Goal: Task Accomplishment & Management: Manage account settings

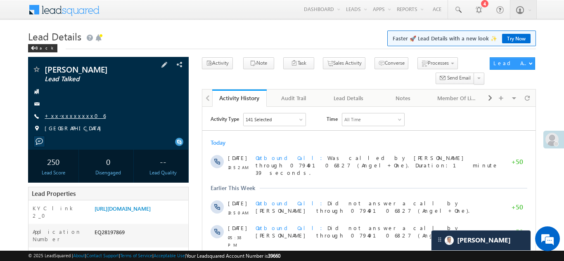
click at [64, 115] on link "+xx-xxxxxxxx06" at bounding box center [75, 115] width 61 height 7
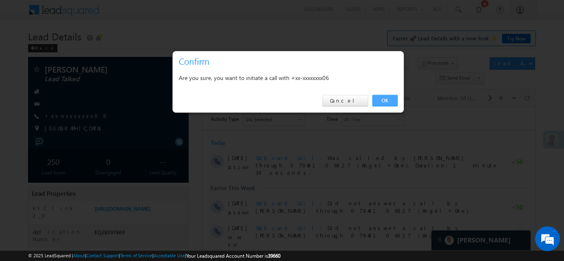
click at [389, 101] on link "OK" at bounding box center [385, 101] width 25 height 12
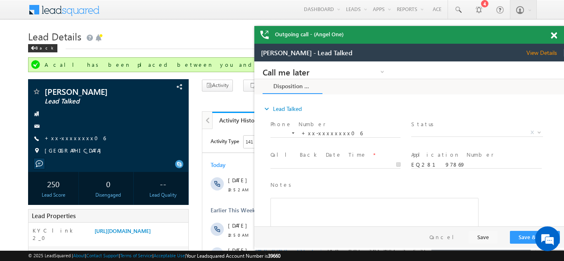
click at [551, 37] on span at bounding box center [554, 35] width 6 height 7
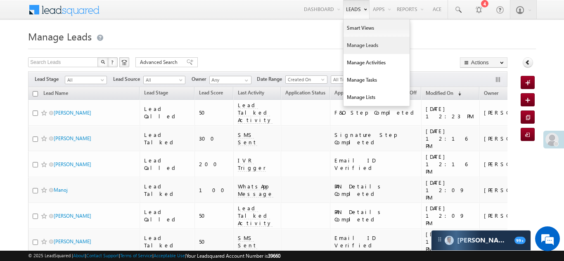
click at [361, 47] on link "Manage Leads" at bounding box center [377, 45] width 66 height 17
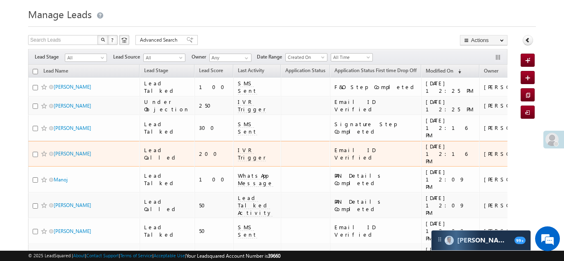
scroll to position [26, 0]
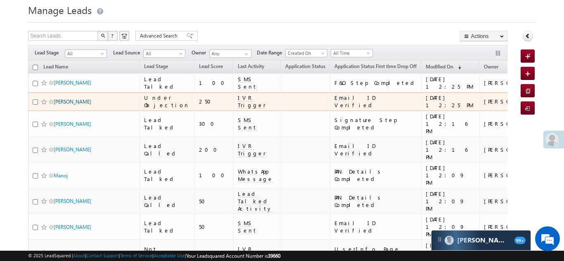
click at [62, 101] on link "[PERSON_NAME]" at bounding box center [73, 102] width 38 height 6
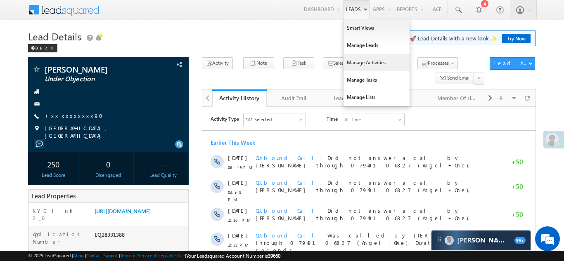
click at [349, 57] on link "Manage Activities" at bounding box center [377, 62] width 66 height 17
click at [350, 52] on link "Manage Leads" at bounding box center [377, 45] width 66 height 17
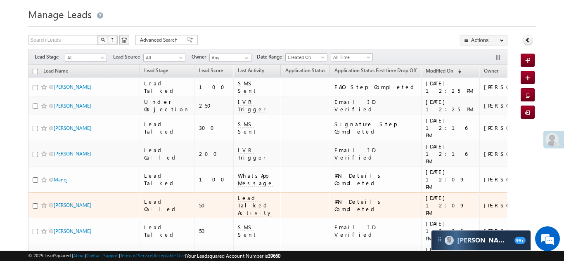
scroll to position [70, 0]
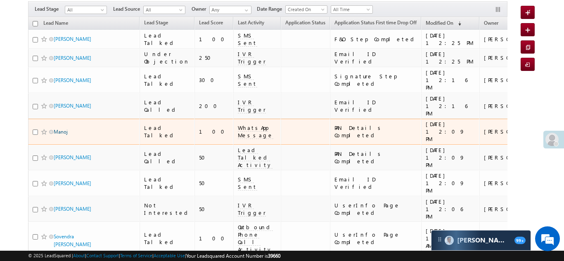
click at [65, 129] on link "Manoj" at bounding box center [61, 132] width 14 height 6
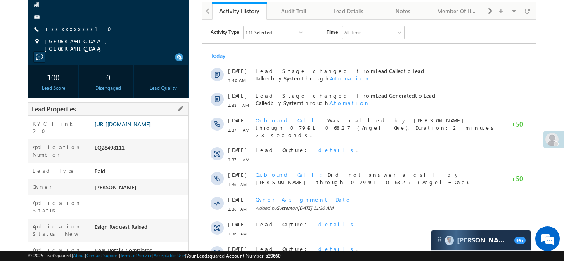
scroll to position [112, 0]
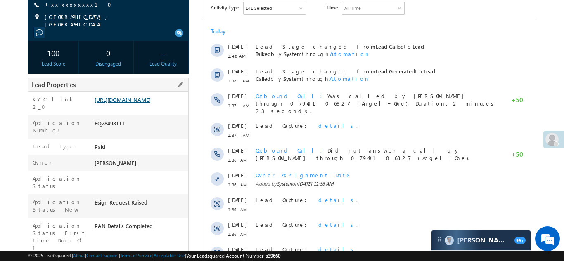
click at [144, 103] on link "https://angelbroking1-pk3em7sa.customui-test.leadsquared.com?leadId=91bd287c-7f…" at bounding box center [123, 99] width 56 height 7
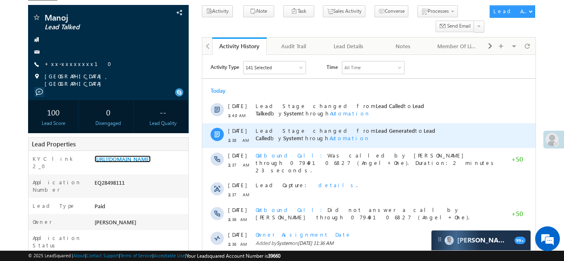
scroll to position [0, 0]
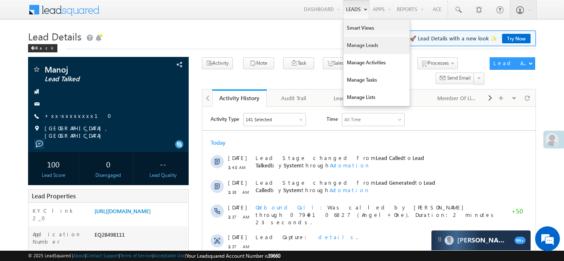
click at [365, 41] on link "Manage Leads" at bounding box center [377, 45] width 66 height 17
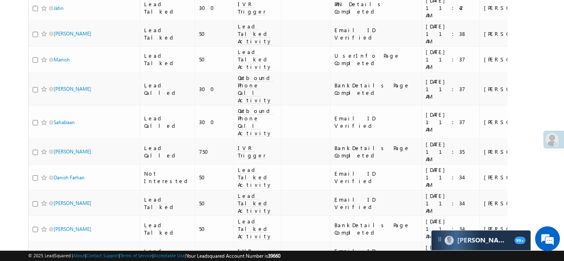
scroll to position [609, 0]
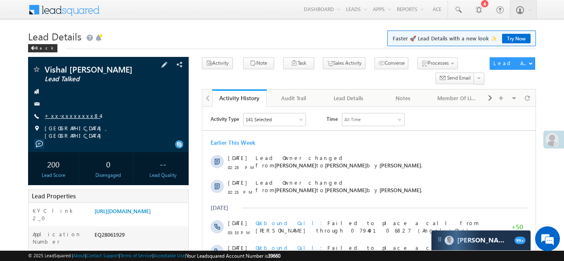
click at [73, 114] on link "+xx-xxxxxxxx84" at bounding box center [73, 115] width 56 height 7
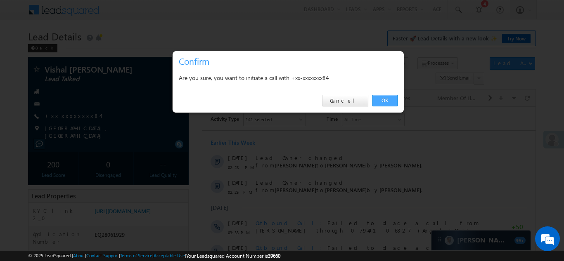
click at [383, 101] on link "OK" at bounding box center [385, 101] width 25 height 12
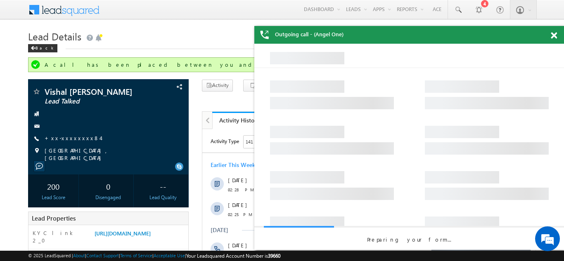
click at [553, 36] on span at bounding box center [554, 35] width 6 height 7
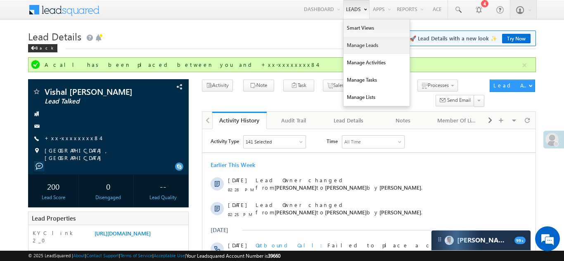
click at [357, 46] on link "Manage Leads" at bounding box center [377, 45] width 66 height 17
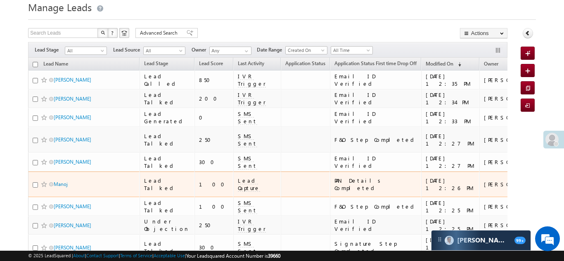
scroll to position [48, 0]
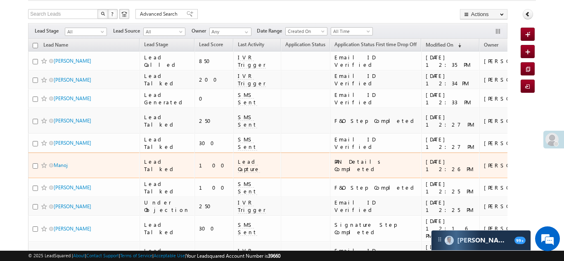
click at [238, 158] on span "Lead Capture" at bounding box center [249, 165] width 22 height 15
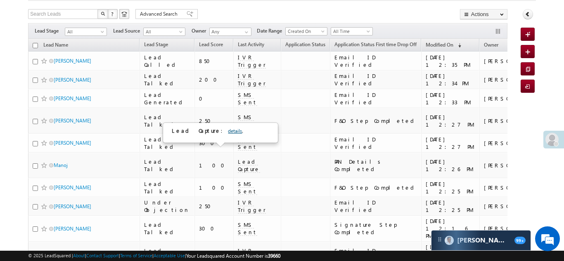
click at [228, 133] on link "details" at bounding box center [235, 131] width 14 height 6
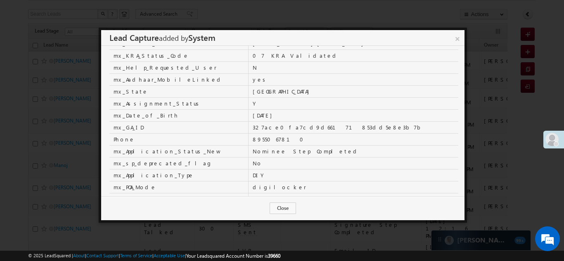
scroll to position [192, 0]
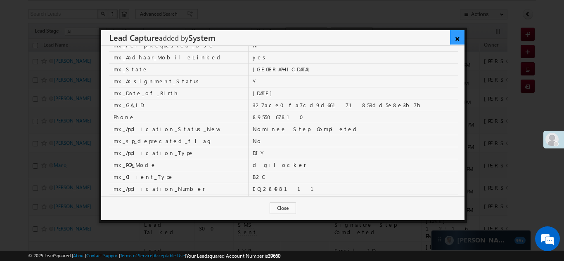
click at [459, 38] on link "×" at bounding box center [457, 37] width 14 height 14
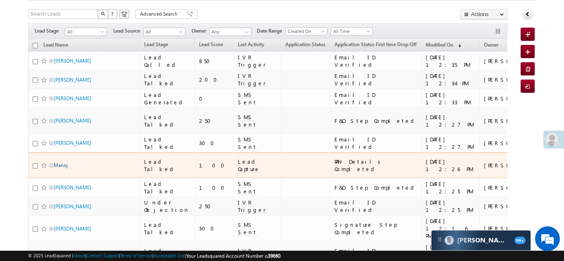
click at [64, 162] on link "Manoj" at bounding box center [61, 165] width 14 height 6
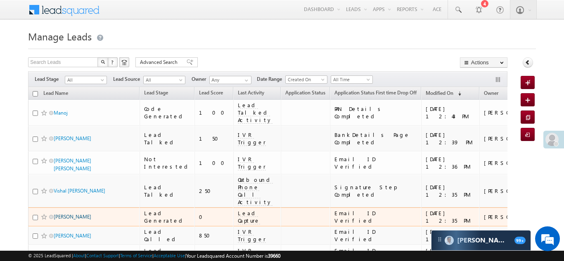
click at [61, 214] on link "[PERSON_NAME]" at bounding box center [73, 217] width 38 height 6
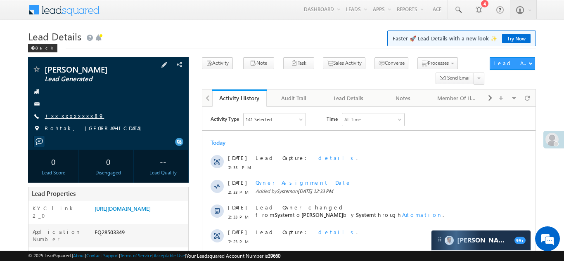
click at [69, 115] on link "+xx-xxxxxxxx89" at bounding box center [74, 115] width 59 height 7
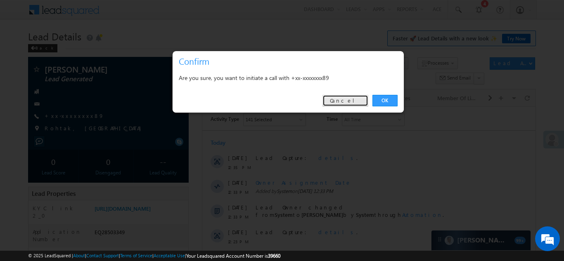
click at [355, 99] on link "Cancel" at bounding box center [346, 101] width 46 height 12
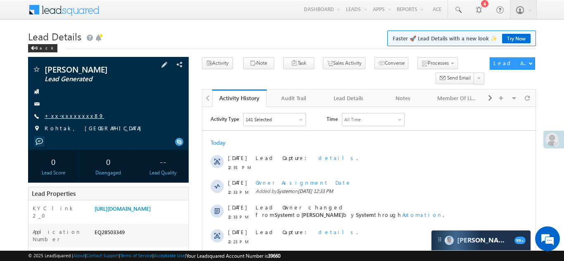
click at [69, 118] on link "+xx-xxxxxxxx89" at bounding box center [74, 115] width 59 height 7
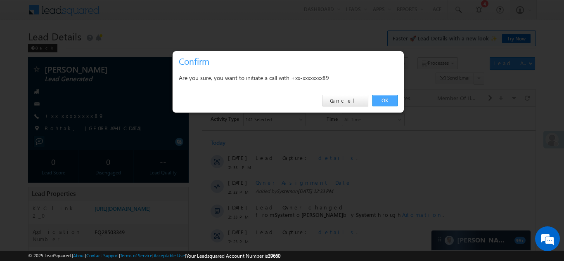
click at [377, 100] on link "OK" at bounding box center [385, 101] width 25 height 12
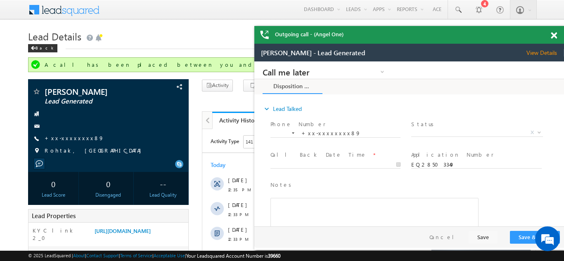
click at [553, 36] on span at bounding box center [554, 35] width 6 height 7
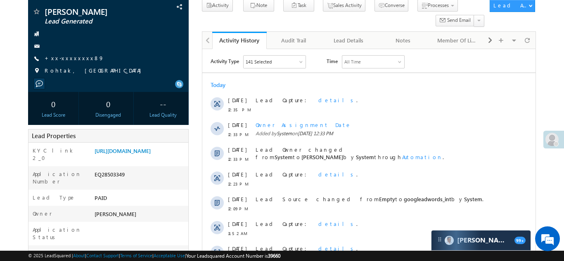
scroll to position [107, 0]
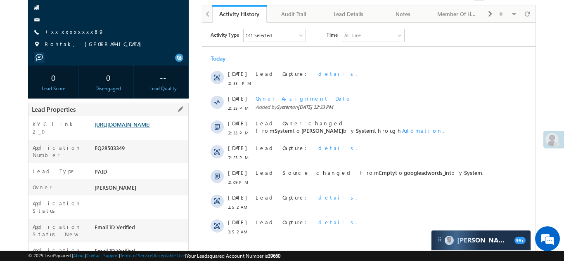
click at [122, 128] on link "https://angelbroking1-pk3em7sa.customui-test.leadsquared.com?leadId=4f338050-bb…" at bounding box center [123, 124] width 56 height 7
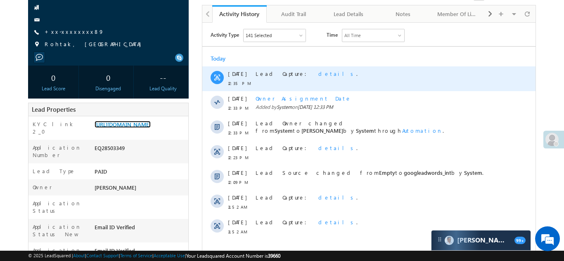
scroll to position [0, 0]
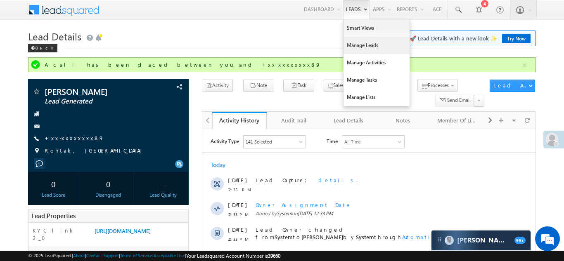
click at [351, 45] on link "Manage Leads" at bounding box center [377, 45] width 66 height 17
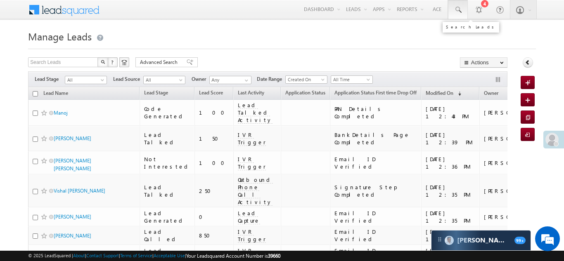
click at [458, 11] on span at bounding box center [458, 10] width 8 height 8
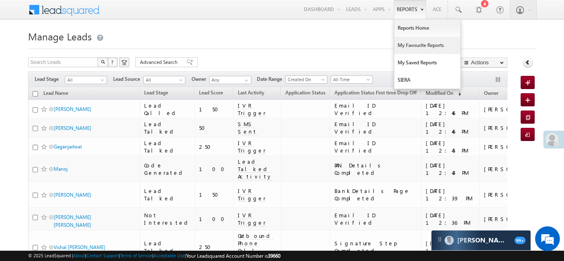
click at [416, 47] on link "My Favourite Reports" at bounding box center [427, 45] width 66 height 17
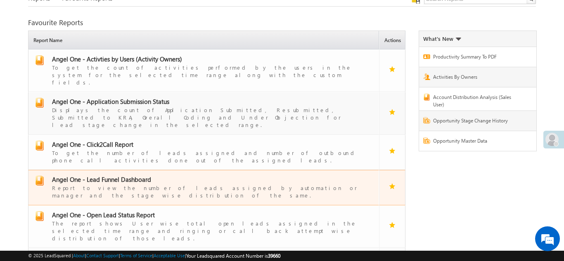
scroll to position [33, 0]
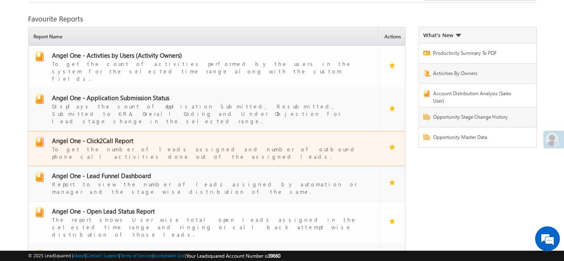
click at [98, 137] on span "Angel One - Click2Call Report" at bounding box center [92, 141] width 81 height 8
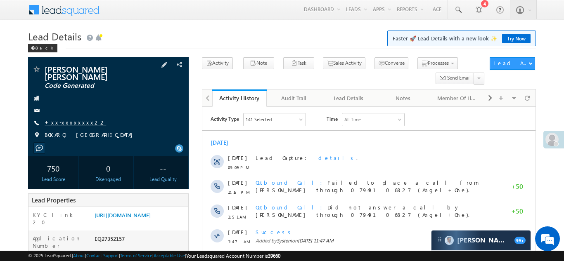
click at [71, 119] on link "+xx-xxxxxxxx22" at bounding box center [76, 122] width 62 height 7
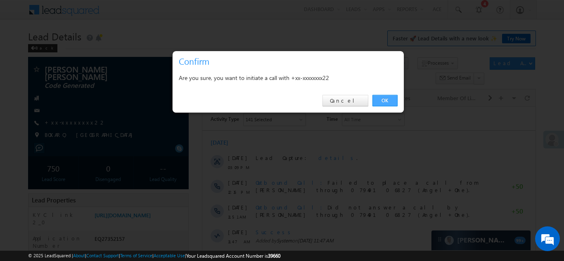
click at [387, 100] on link "OK" at bounding box center [385, 101] width 25 height 12
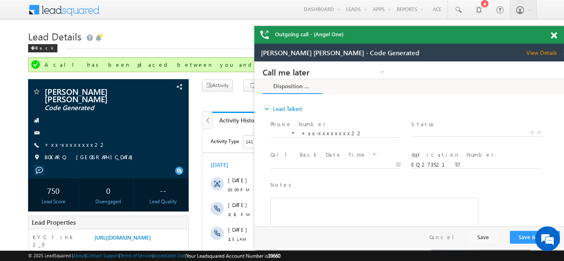
click at [556, 37] on span at bounding box center [554, 35] width 6 height 7
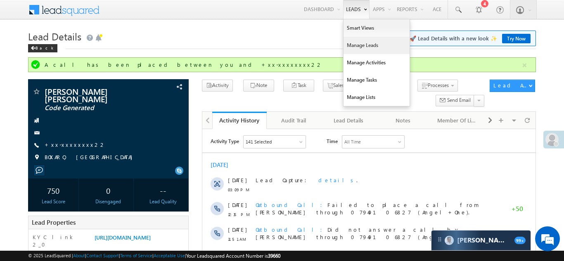
click at [346, 52] on link "Manage Leads" at bounding box center [377, 45] width 66 height 17
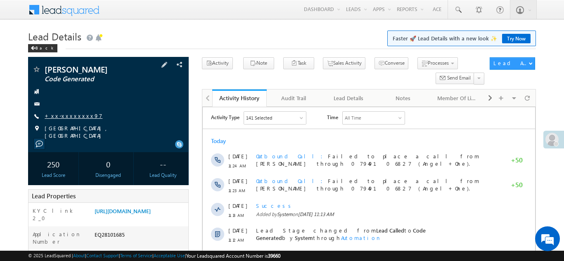
click at [55, 119] on link "+xx-xxxxxxxx97" at bounding box center [74, 115] width 58 height 7
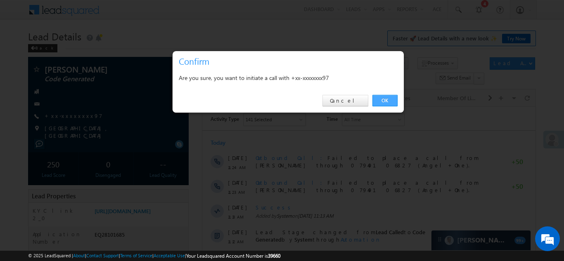
click at [381, 103] on link "OK" at bounding box center [385, 101] width 25 height 12
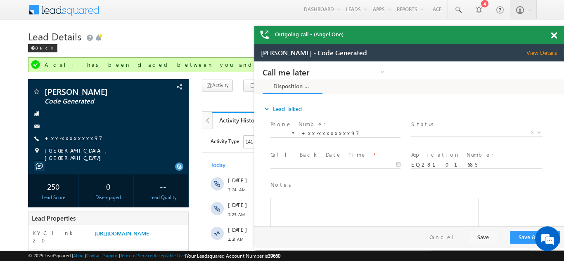
click at [556, 34] on span at bounding box center [554, 35] width 6 height 7
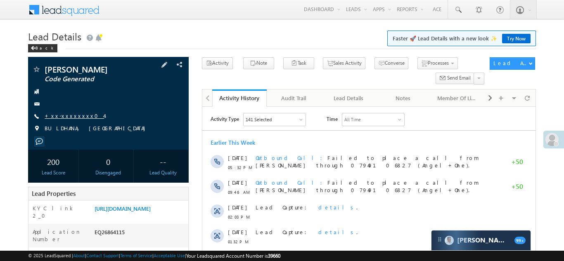
click at [72, 114] on link "+xx-xxxxxxxx04" at bounding box center [74, 115] width 59 height 7
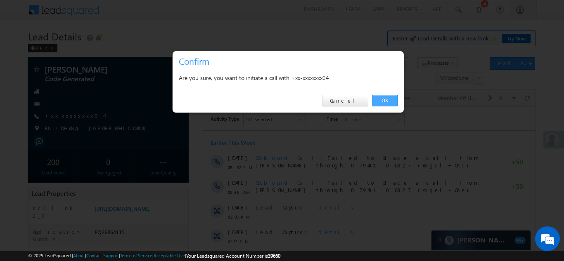
click at [384, 102] on link "OK" at bounding box center [385, 101] width 25 height 12
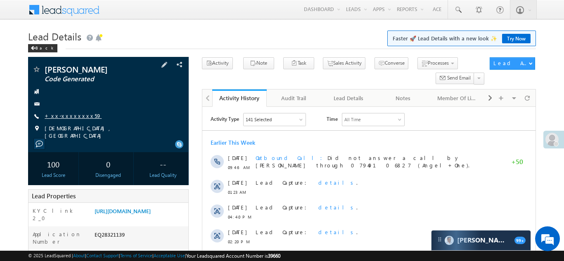
click at [73, 115] on link "+xx-xxxxxxxx59" at bounding box center [73, 115] width 57 height 7
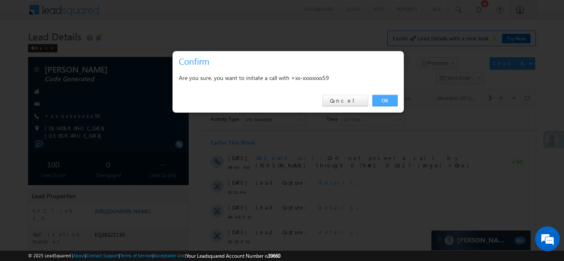
click at [387, 99] on link "OK" at bounding box center [385, 101] width 25 height 12
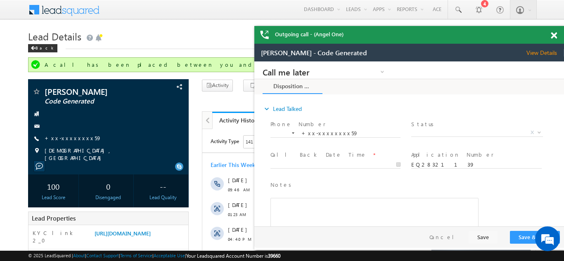
click at [553, 34] on span at bounding box center [554, 35] width 6 height 7
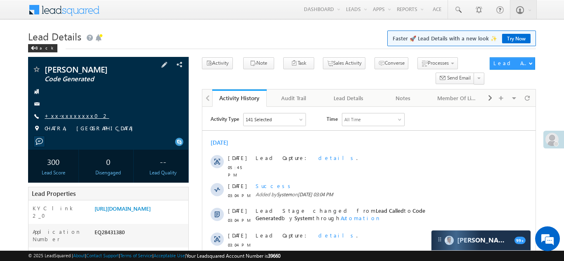
click at [62, 119] on link "+xx-xxxxxxxx02" at bounding box center [77, 115] width 64 height 7
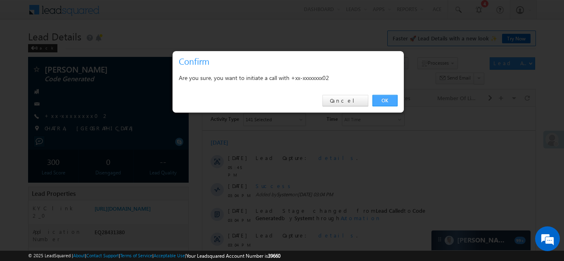
click at [381, 100] on link "OK" at bounding box center [385, 101] width 25 height 12
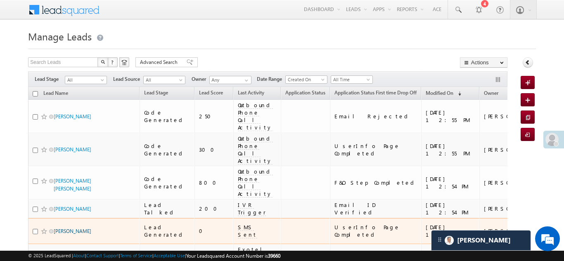
click at [63, 228] on link "Daksh Raval" at bounding box center [73, 231] width 38 height 6
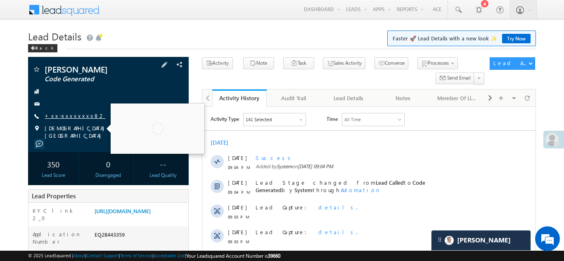
click at [71, 116] on link "+xx-xxxxxxxx82" at bounding box center [75, 115] width 61 height 7
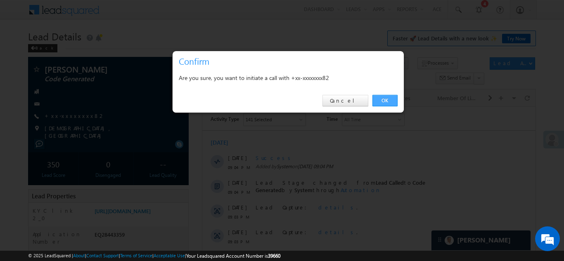
click at [387, 98] on link "OK" at bounding box center [385, 101] width 25 height 12
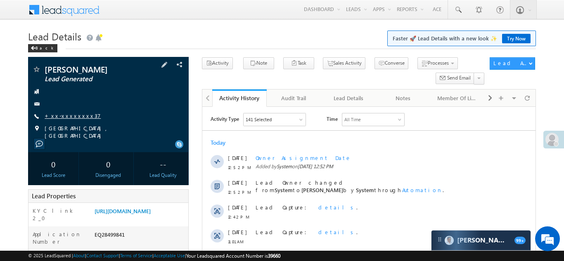
click at [69, 117] on link "+xx-xxxxxxxx37" at bounding box center [73, 115] width 56 height 7
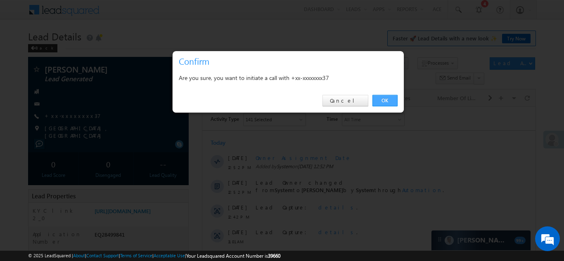
click at [383, 100] on link "OK" at bounding box center [385, 101] width 25 height 12
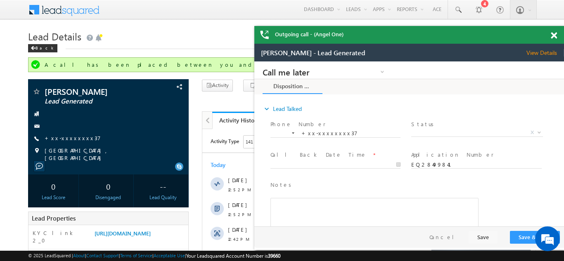
click at [553, 34] on span at bounding box center [554, 35] width 6 height 7
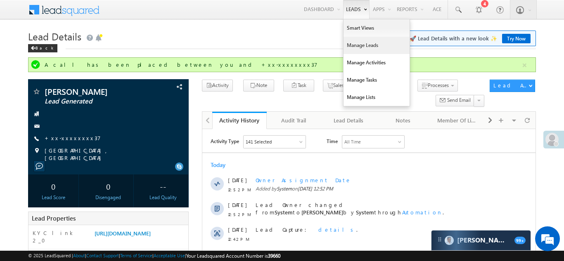
click at [360, 47] on link "Manage Leads" at bounding box center [377, 45] width 66 height 17
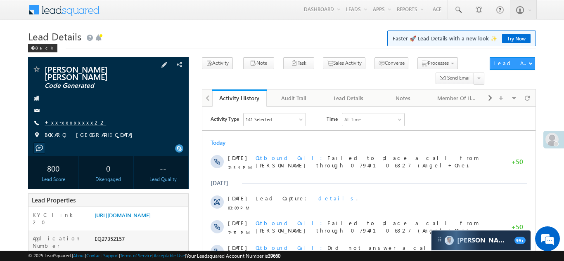
click at [70, 119] on link "+xx-xxxxxxxx22" at bounding box center [76, 122] width 62 height 7
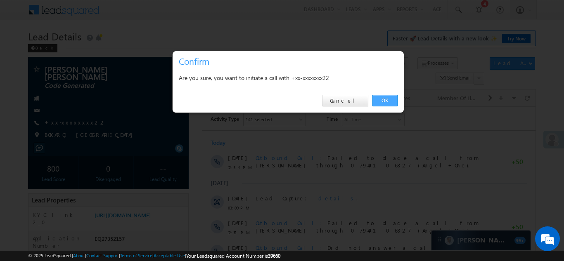
click at [387, 100] on link "OK" at bounding box center [385, 101] width 25 height 12
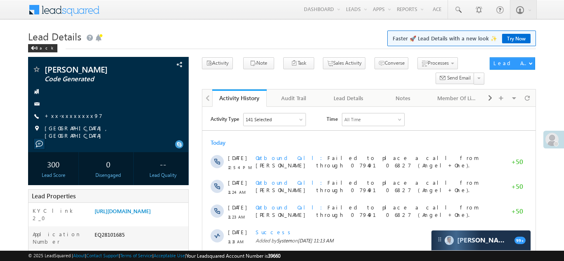
click at [64, 119] on link "+xx-xxxxxxxx97" at bounding box center [74, 115] width 58 height 7
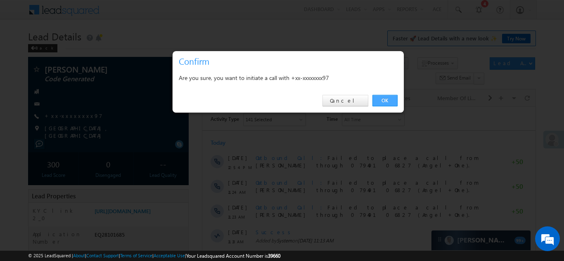
click at [382, 99] on link "OK" at bounding box center [385, 101] width 25 height 12
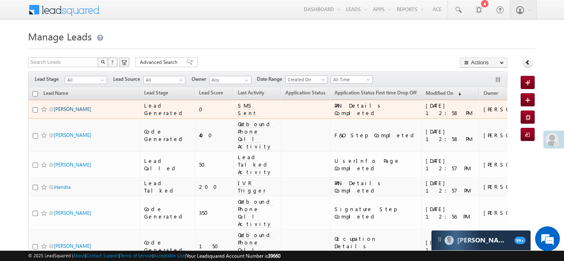
click at [68, 111] on link "[PERSON_NAME]" at bounding box center [73, 109] width 38 height 6
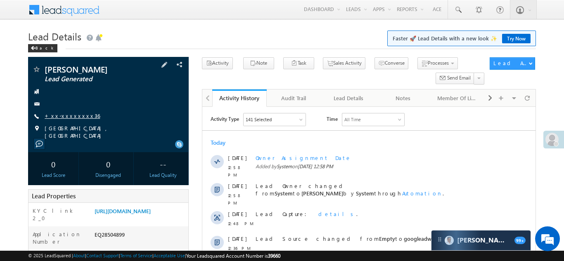
click at [71, 115] on link "+xx-xxxxxxxx36" at bounding box center [72, 115] width 55 height 7
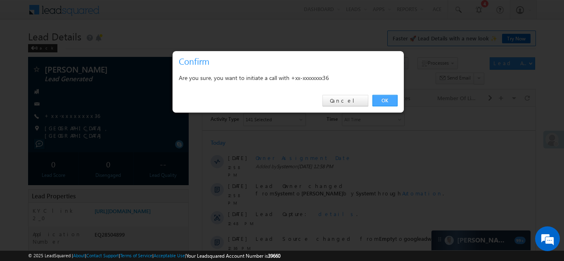
click at [380, 102] on link "OK" at bounding box center [385, 101] width 25 height 12
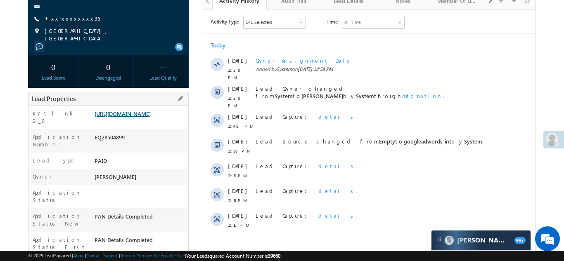
scroll to position [142, 0]
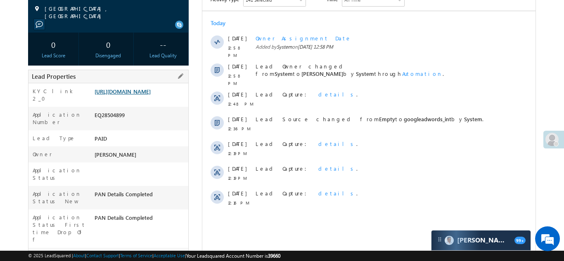
click at [134, 95] on link "https://angelbroking1-pk3em7sa.customui-test.leadsquared.com?leadId=9551e0f4-3a…" at bounding box center [123, 91] width 56 height 7
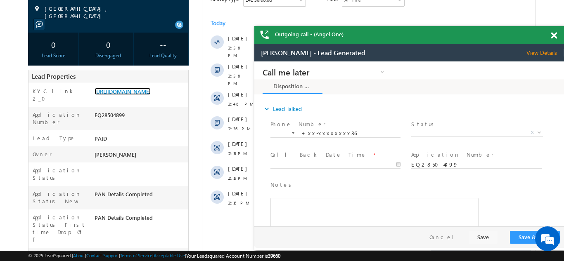
scroll to position [0, 0]
click at [554, 33] on span at bounding box center [554, 35] width 6 height 7
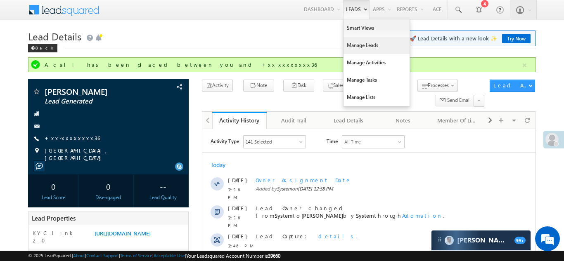
click at [347, 49] on link "Manage Leads" at bounding box center [377, 45] width 66 height 17
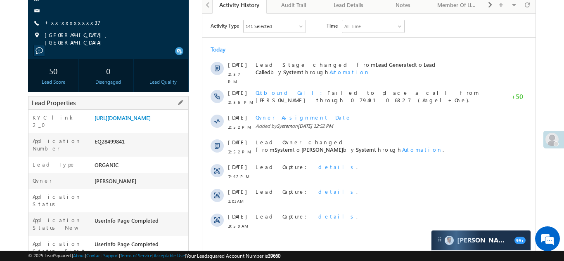
scroll to position [96, 0]
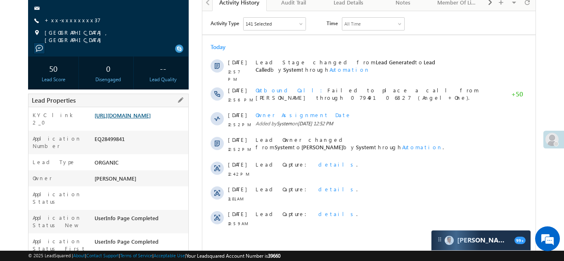
click at [134, 118] on link "https://angelbroking1-pk3em7sa.customui-test.leadsquared.com?leadId=5149dd03-32…" at bounding box center [123, 115] width 56 height 7
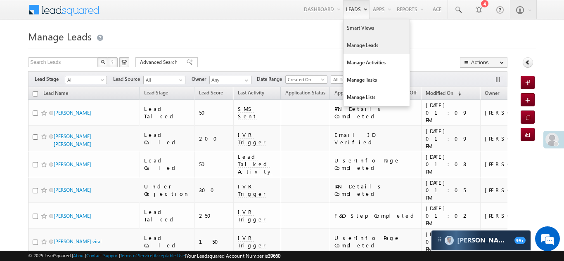
click at [356, 26] on link "Smart Views" at bounding box center [377, 27] width 66 height 17
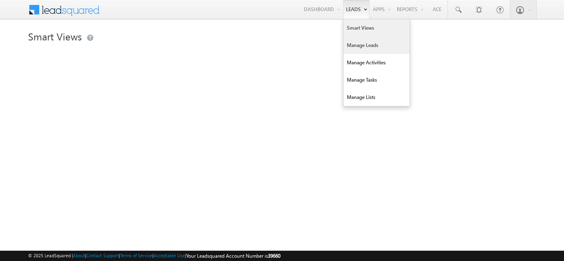
click at [356, 44] on link "Manage Leads" at bounding box center [377, 45] width 66 height 17
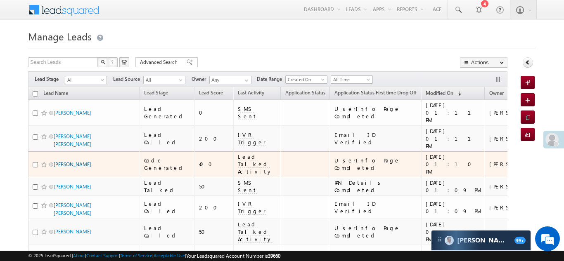
click at [66, 161] on link "[PERSON_NAME]" at bounding box center [73, 164] width 38 height 6
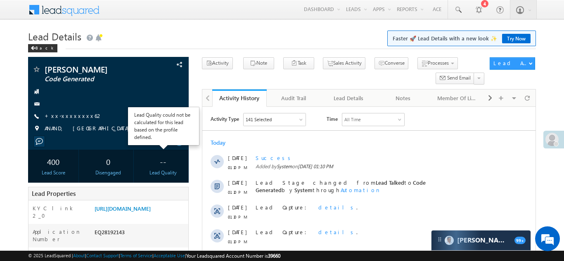
scroll to position [337, 0]
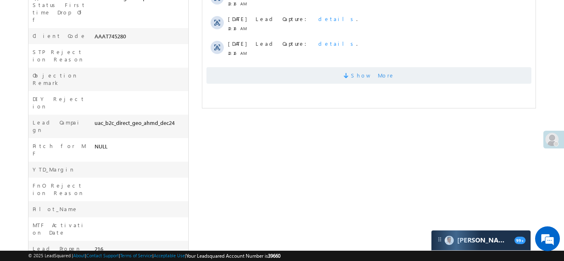
click at [399, 78] on span "Show More" at bounding box center [368, 75] width 325 height 17
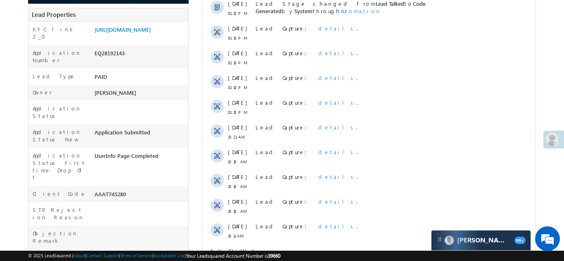
scroll to position [0, 0]
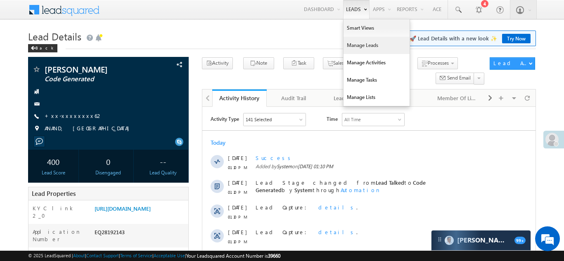
click at [351, 49] on link "Manage Leads" at bounding box center [377, 45] width 66 height 17
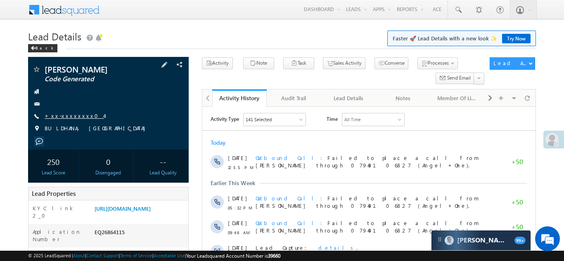
click at [68, 115] on link "+xx-xxxxxxxx04" at bounding box center [74, 115] width 59 height 7
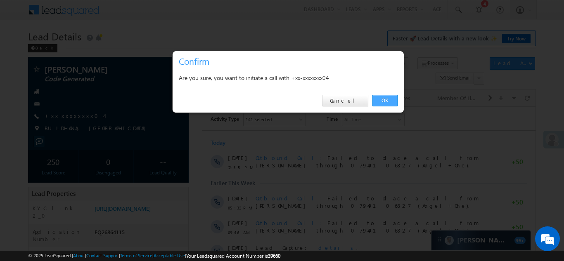
click at [382, 99] on link "OK" at bounding box center [385, 101] width 25 height 12
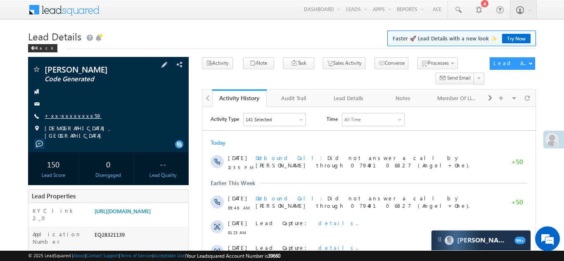
click at [72, 114] on link "+xx-xxxxxxxx59" at bounding box center [73, 115] width 57 height 7
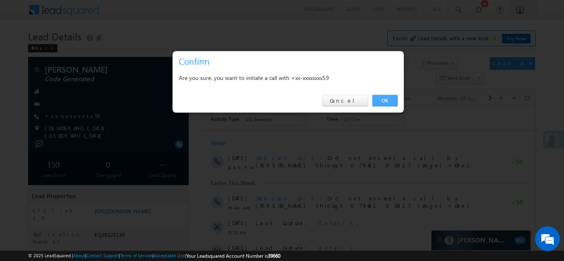
click at [380, 100] on link "OK" at bounding box center [385, 101] width 25 height 12
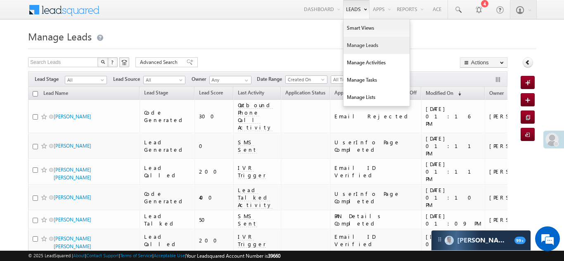
click at [355, 45] on link "Manage Leads" at bounding box center [377, 45] width 66 height 17
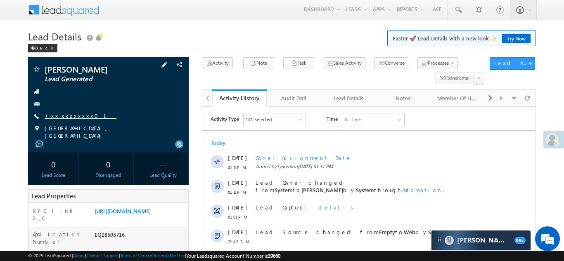
click at [76, 119] on link "+xx-xxxxxxxx01" at bounding box center [81, 115] width 72 height 7
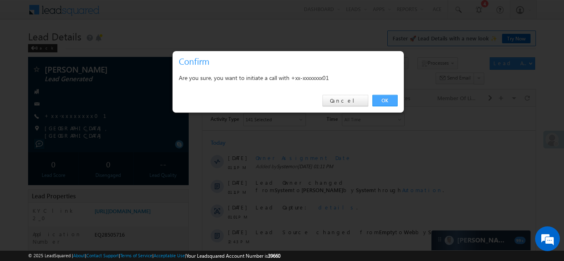
click at [385, 102] on link "OK" at bounding box center [385, 101] width 25 height 12
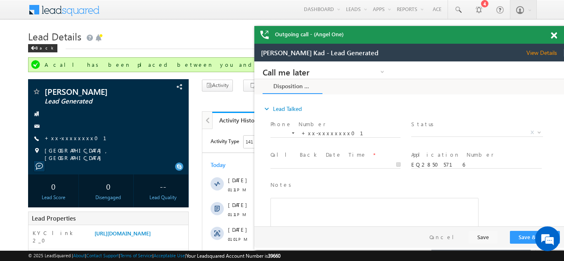
click at [554, 33] on span at bounding box center [554, 35] width 6 height 7
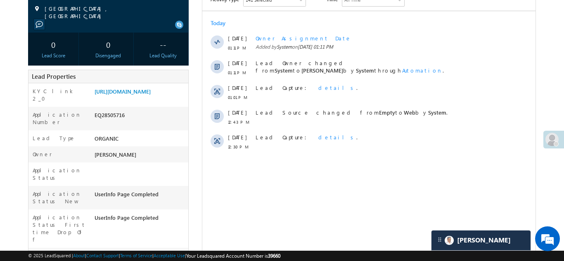
scroll to position [166, 0]
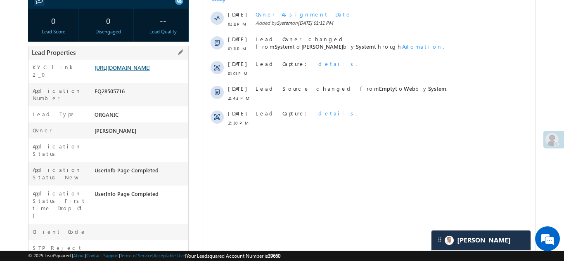
click at [134, 68] on link "https://angelbroking1-pk3em7sa.customui-test.leadsquared.com?leadId=1f65aa30-40…" at bounding box center [123, 67] width 56 height 7
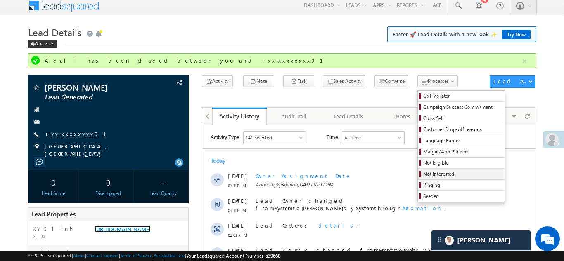
scroll to position [8, 0]
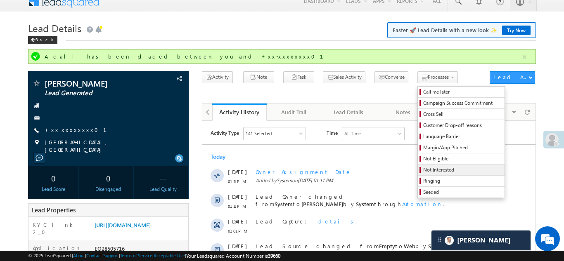
click at [423, 171] on span "Not Interested" at bounding box center [462, 169] width 78 height 7
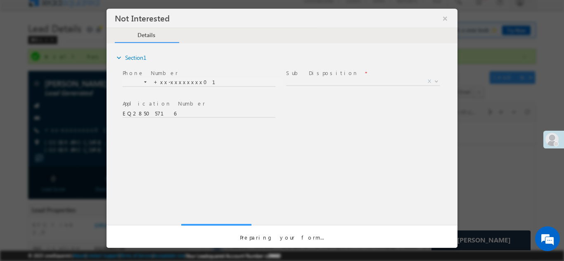
scroll to position [0, 0]
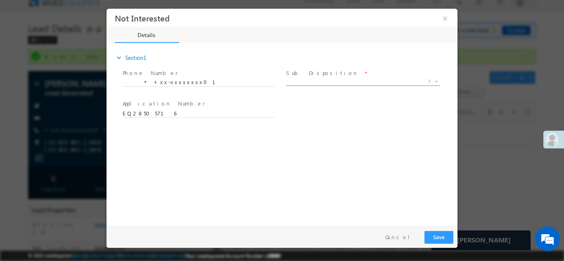
click at [336, 83] on span "X" at bounding box center [363, 81] width 154 height 8
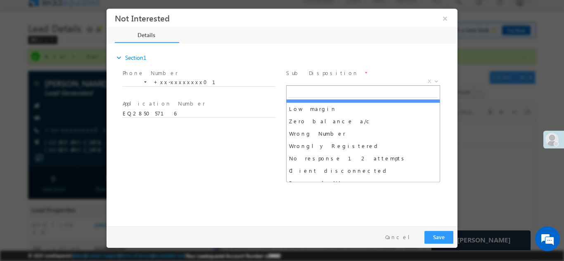
scroll to position [55, 0]
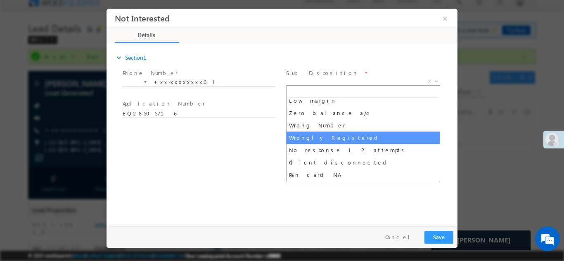
select select "Wrongly Registered"
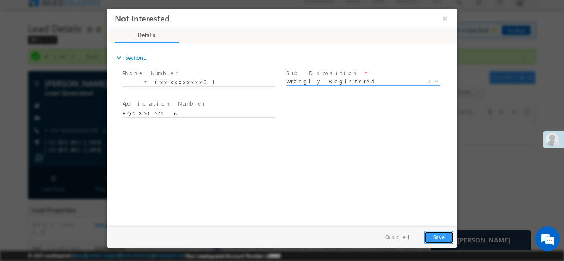
click at [444, 235] on button "Save" at bounding box center [439, 237] width 29 height 13
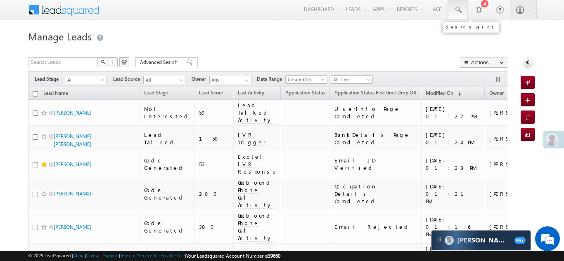
click at [456, 8] on span at bounding box center [458, 10] width 8 height 8
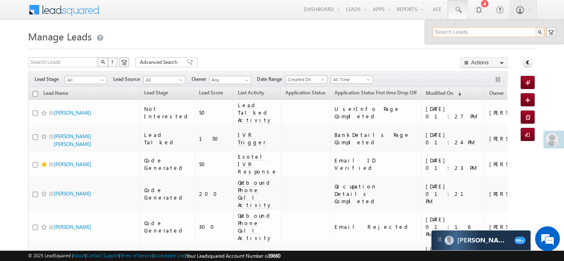
paste input "7984301102"
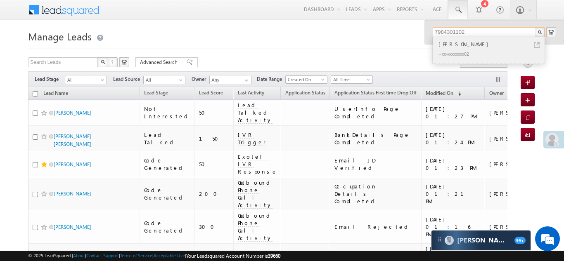
type input "7984301102"
click at [459, 42] on div "[PERSON_NAME]" at bounding box center [492, 44] width 111 height 9
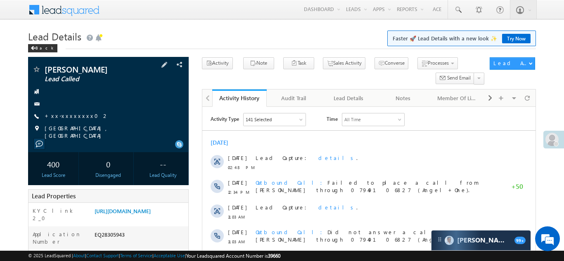
click at [58, 112] on div "Khushi parmar Lead Called +xx-xxxxxxxx02" at bounding box center [108, 102] width 152 height 74
click at [60, 116] on link "+xx-xxxxxxxx02" at bounding box center [77, 115] width 64 height 7
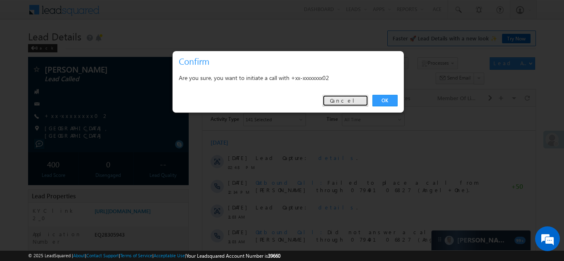
click at [350, 99] on link "Cancel" at bounding box center [346, 101] width 46 height 12
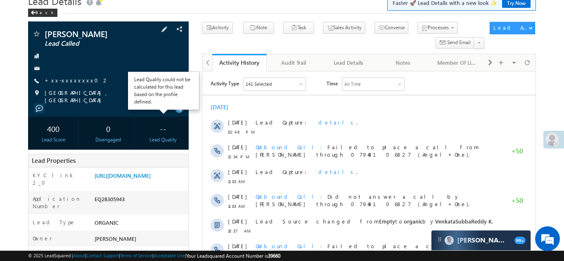
scroll to position [38, 0]
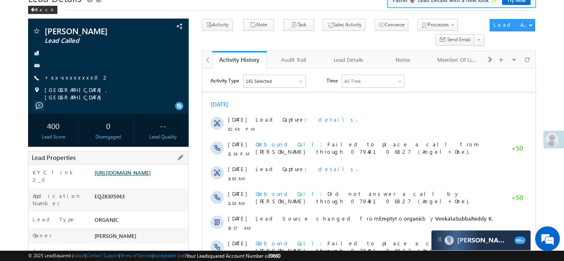
click at [134, 176] on link "https://angelbroking1-pk3em7sa.customui-test.leadsquared.com?leadId=5115b827-53…" at bounding box center [123, 172] width 56 height 7
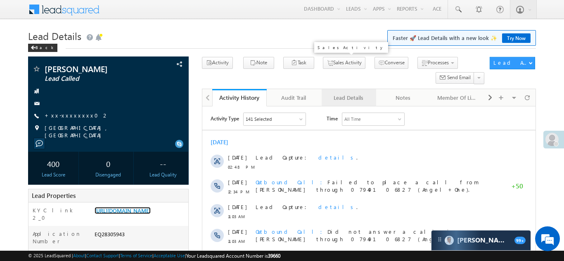
scroll to position [0, 0]
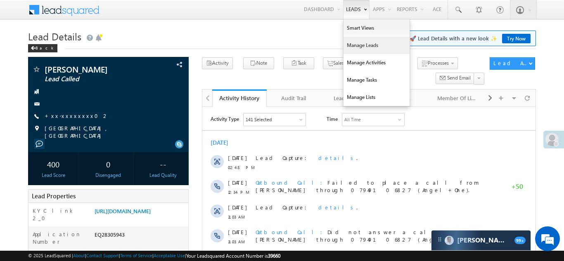
click at [360, 44] on link "Manage Leads" at bounding box center [377, 45] width 66 height 17
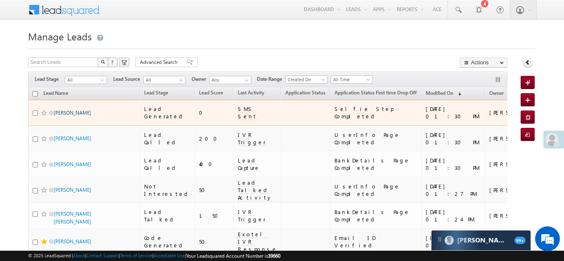
click at [62, 110] on link "Veer Choudhary" at bounding box center [73, 113] width 38 height 6
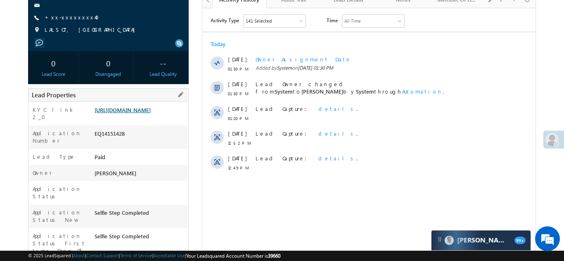
click at [147, 112] on link "https://angelbroking1-pk3em7sa.customui-test.leadsquared.com?leadId=36b073ff-1a…" at bounding box center [123, 110] width 56 height 7
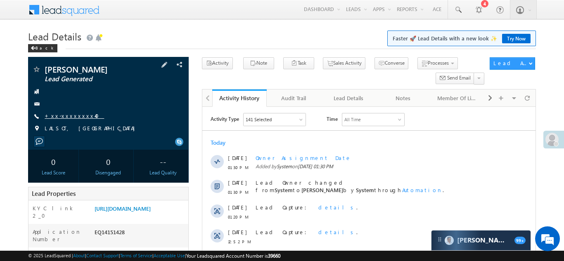
click at [70, 116] on link "+xx-xxxxxxxx40" at bounding box center [74, 115] width 59 height 7
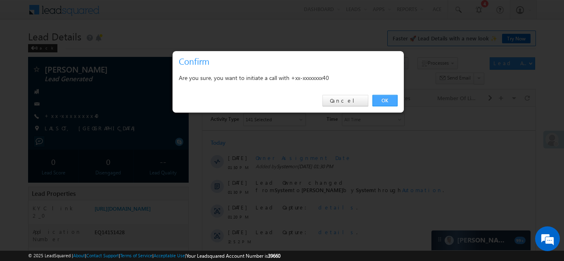
click at [382, 102] on link "OK" at bounding box center [385, 101] width 25 height 12
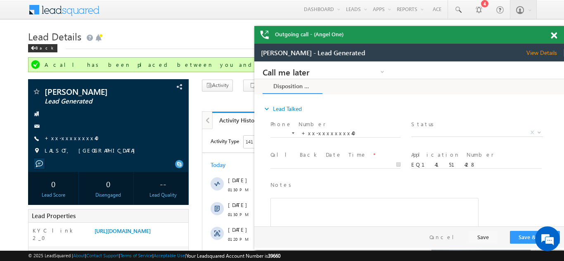
click at [555, 36] on span at bounding box center [554, 35] width 6 height 7
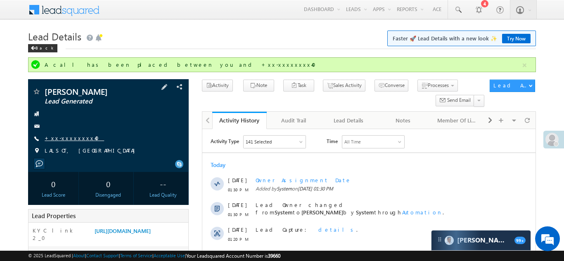
click at [62, 136] on link "+xx-xxxxxxxx40" at bounding box center [74, 138] width 59 height 7
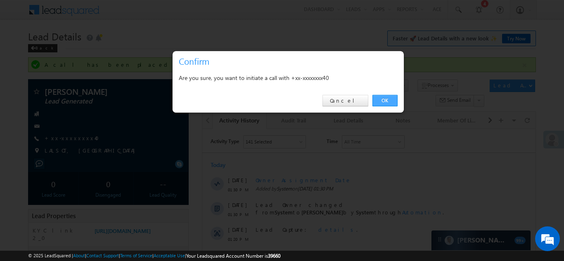
click at [384, 97] on link "OK" at bounding box center [385, 101] width 25 height 12
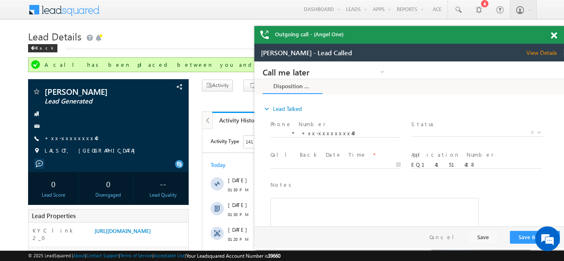
click at [554, 33] on span at bounding box center [554, 35] width 6 height 7
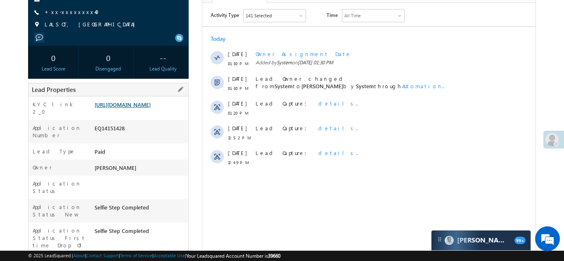
scroll to position [145, 0]
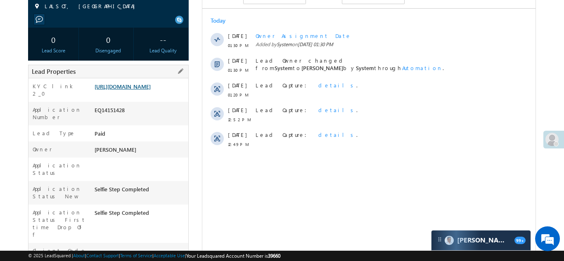
click at [137, 90] on link "https://angelbroking1-pk3em7sa.customui-test.leadsquared.com?leadId=36b073ff-1a…" at bounding box center [123, 86] width 56 height 7
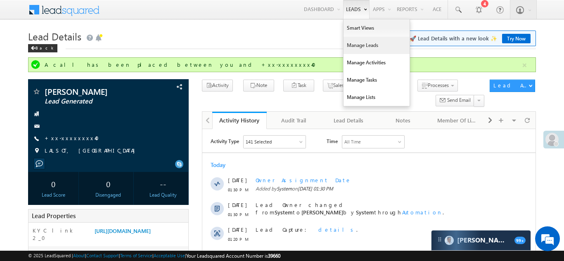
click at [354, 45] on link "Manage Leads" at bounding box center [377, 45] width 66 height 17
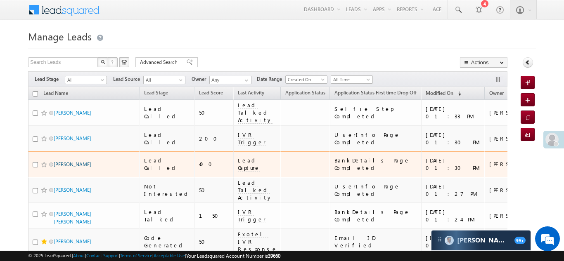
click at [75, 161] on link "[PERSON_NAME]" at bounding box center [73, 164] width 38 height 6
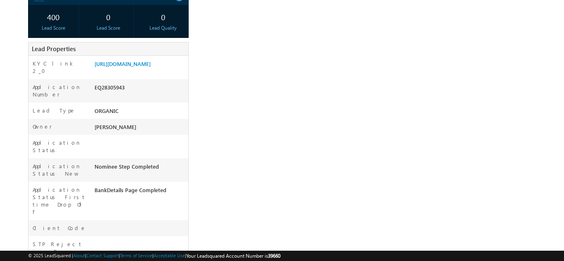
scroll to position [158, 0]
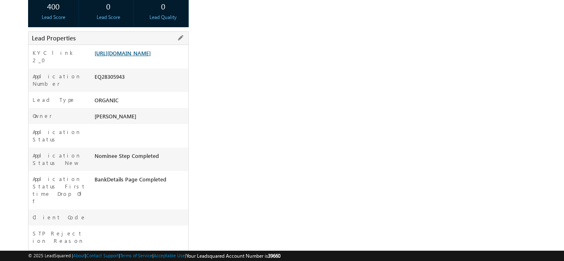
click at [129, 57] on link "[URL][DOMAIN_NAME]" at bounding box center [123, 53] width 56 height 7
click at [133, 57] on link "[URL][DOMAIN_NAME]" at bounding box center [123, 53] width 56 height 7
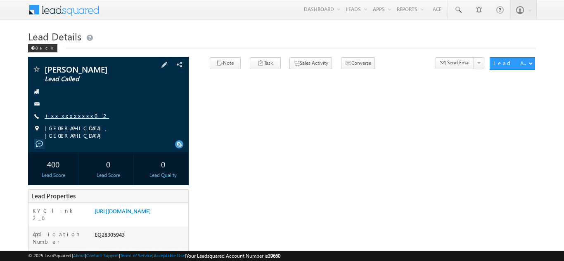
click at [73, 116] on link "+xx-xxxxxxxx02" at bounding box center [77, 115] width 64 height 7
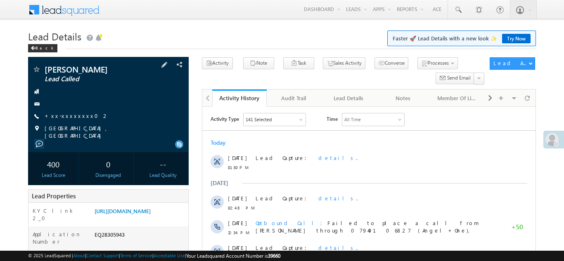
click at [72, 120] on span "+xx-xxxxxxxx02" at bounding box center [77, 116] width 64 height 8
click at [71, 119] on link "+xx-xxxxxxxx02" at bounding box center [77, 115] width 64 height 7
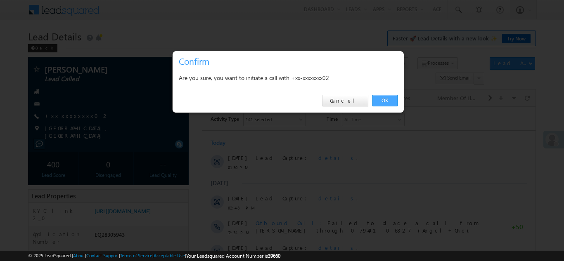
click at [380, 100] on link "OK" at bounding box center [385, 101] width 25 height 12
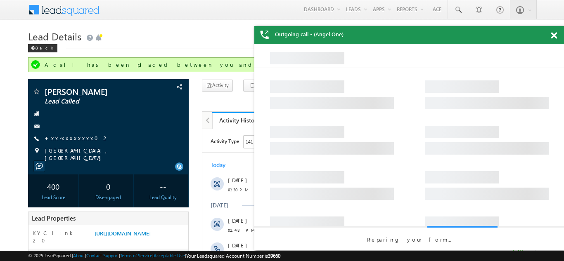
click at [554, 38] on span at bounding box center [554, 35] width 6 height 7
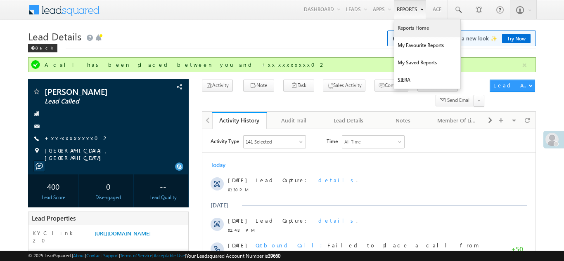
click at [414, 31] on link "Reports Home" at bounding box center [427, 27] width 66 height 17
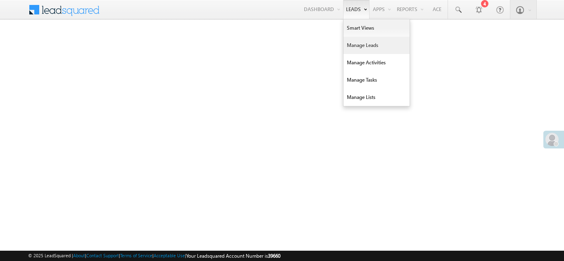
click at [353, 46] on link "Manage Leads" at bounding box center [377, 45] width 66 height 17
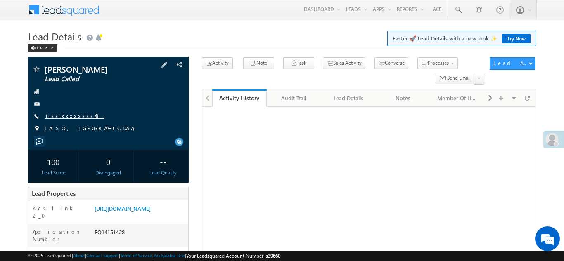
click at [62, 114] on link "+xx-xxxxxxxx40" at bounding box center [74, 115] width 59 height 7
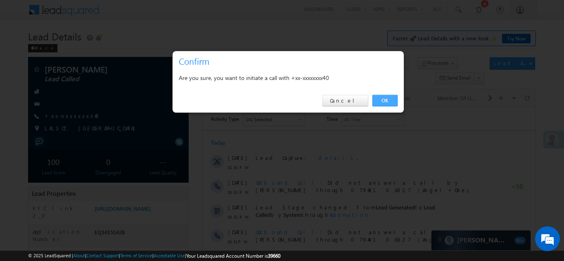
click at [387, 98] on link "OK" at bounding box center [385, 101] width 25 height 12
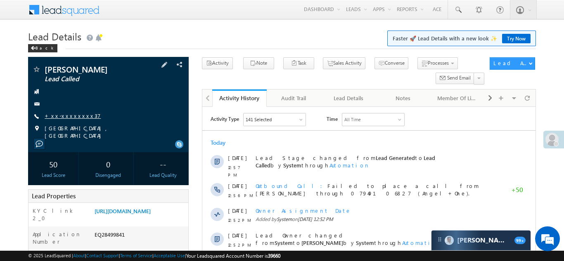
click at [69, 116] on link "+xx-xxxxxxxx37" at bounding box center [73, 115] width 56 height 7
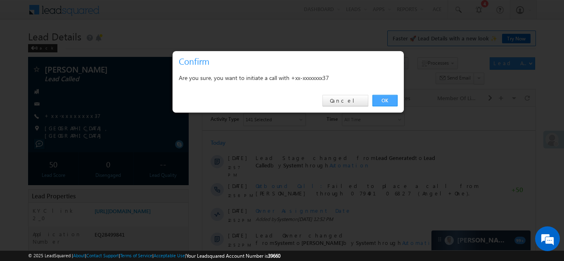
click at [392, 98] on link "OK" at bounding box center [385, 101] width 25 height 12
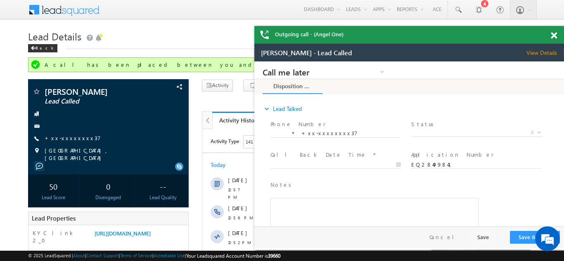
click at [553, 37] on span at bounding box center [554, 35] width 6 height 7
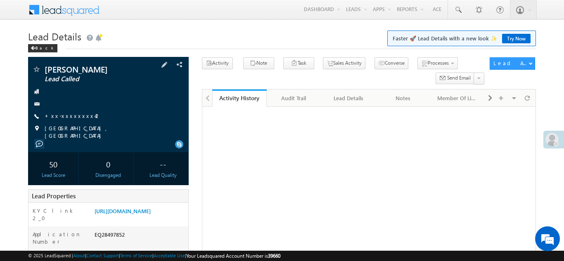
click at [62, 111] on div "[PERSON_NAME] Lead Called +xx-xxxxxxxx42" at bounding box center [108, 102] width 152 height 74
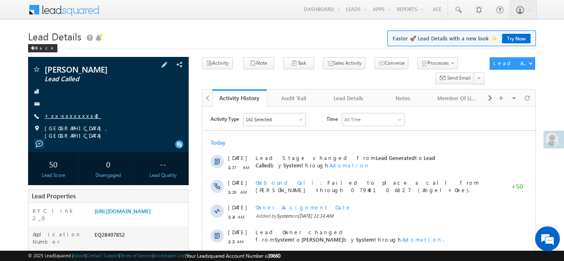
click at [65, 113] on link "+xx-xxxxxxxx42" at bounding box center [73, 115] width 57 height 7
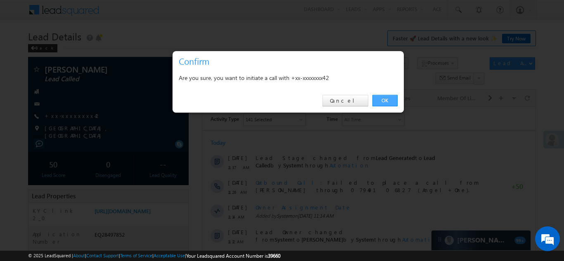
click at [385, 102] on link "OK" at bounding box center [385, 101] width 25 height 12
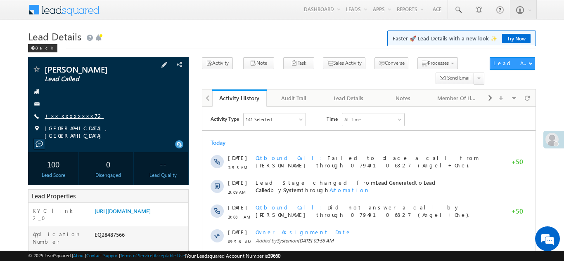
click at [59, 114] on link "+xx-xxxxxxxx72" at bounding box center [74, 115] width 59 height 7
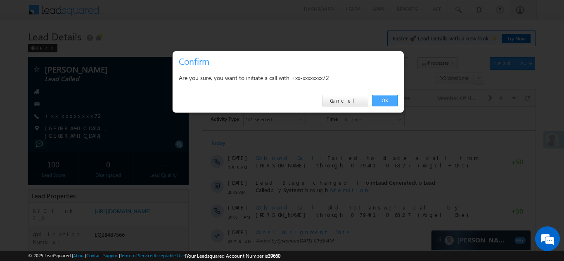
click at [381, 101] on link "OK" at bounding box center [385, 101] width 25 height 12
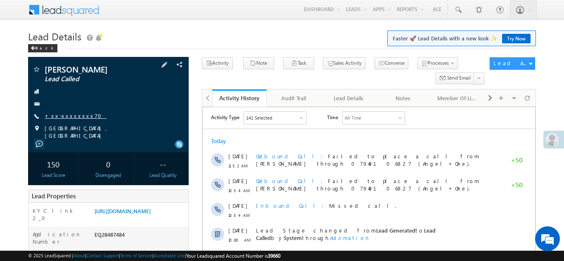
click at [67, 116] on link "+xx-xxxxxxxx70" at bounding box center [76, 115] width 62 height 7
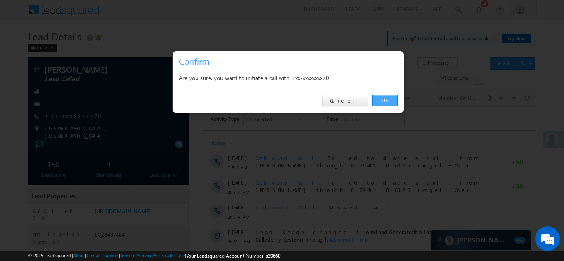
click at [388, 100] on link "OK" at bounding box center [385, 101] width 25 height 12
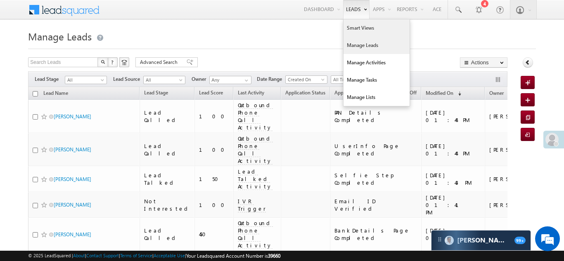
click at [350, 28] on link "Smart Views" at bounding box center [377, 27] width 66 height 17
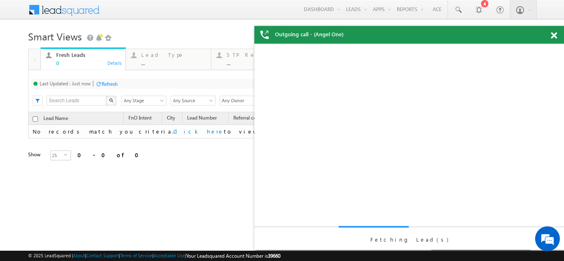
click at [554, 36] on span at bounding box center [554, 35] width 6 height 7
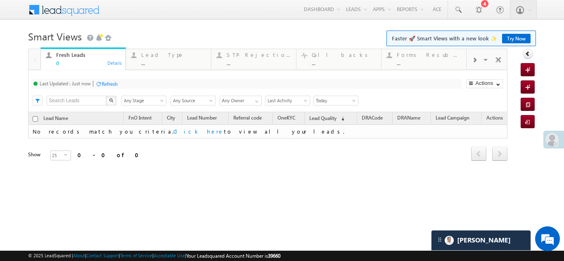
click at [475, 60] on span at bounding box center [474, 60] width 5 height 7
click at [425, 57] on div "Coded Today" at bounding box center [429, 55] width 64 height 7
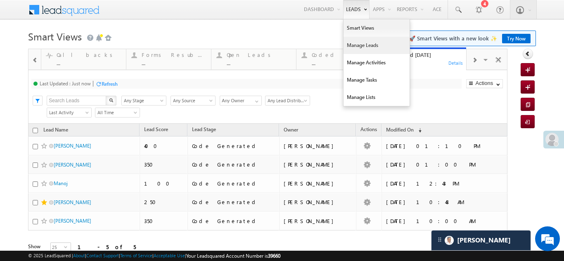
click at [354, 46] on link "Manage Leads" at bounding box center [377, 45] width 66 height 17
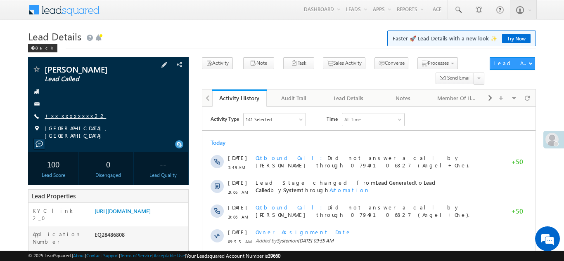
click at [61, 115] on link "+xx-xxxxxxxx22" at bounding box center [76, 115] width 62 height 7
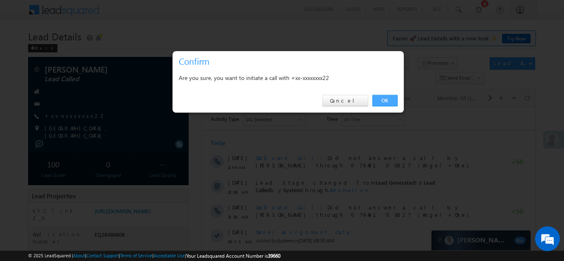
click at [384, 101] on link "OK" at bounding box center [385, 101] width 25 height 12
click at [383, 98] on link "OK" at bounding box center [385, 101] width 25 height 12
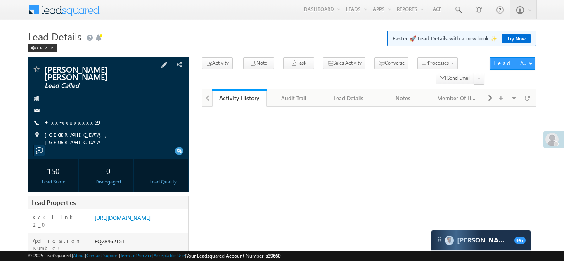
click at [62, 119] on link "+xx-xxxxxxxx59" at bounding box center [73, 122] width 57 height 7
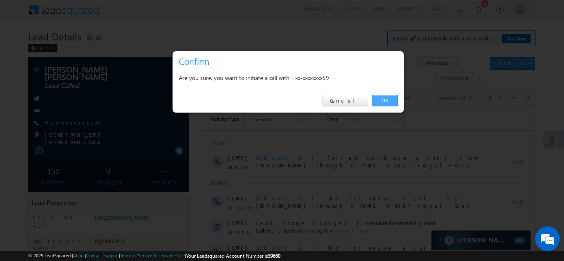
click at [384, 99] on link "OK" at bounding box center [385, 101] width 25 height 12
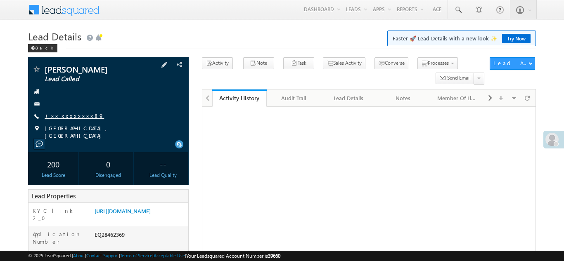
click at [68, 115] on link "+xx-xxxxxxxx89" at bounding box center [74, 115] width 59 height 7
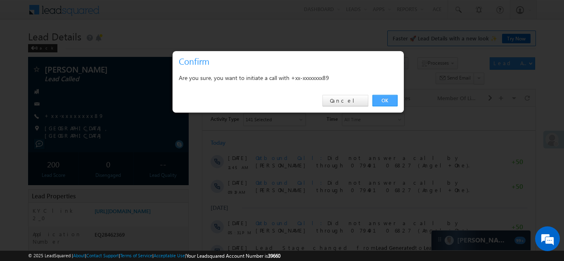
click at [386, 100] on link "OK" at bounding box center [385, 101] width 25 height 12
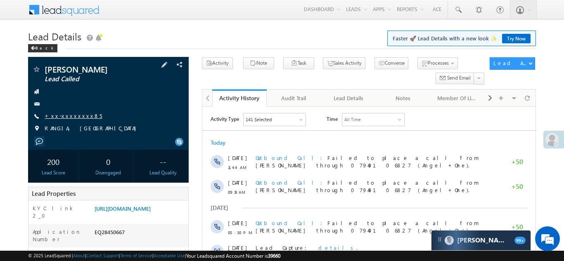
click at [68, 117] on link "+xx-xxxxxxxx85" at bounding box center [73, 115] width 57 height 7
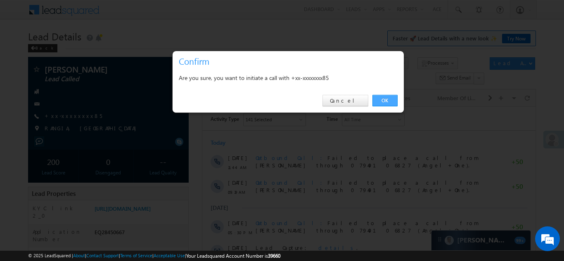
click at [381, 100] on link "OK" at bounding box center [385, 101] width 25 height 12
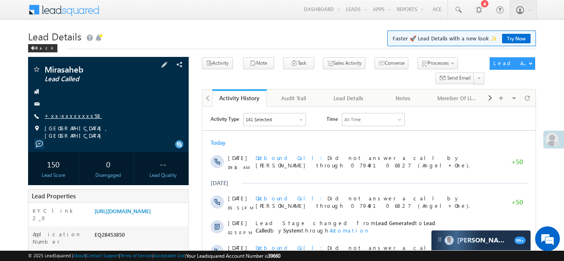
click at [61, 116] on link "+xx-xxxxxxxx58" at bounding box center [73, 115] width 57 height 7
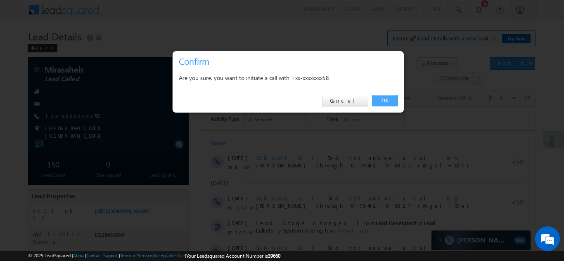
click at [385, 102] on link "OK" at bounding box center [385, 101] width 25 height 12
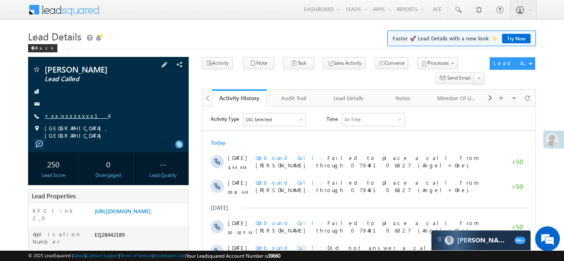
click at [66, 116] on link "+xx-xxxxxxxx14" at bounding box center [77, 115] width 64 height 7
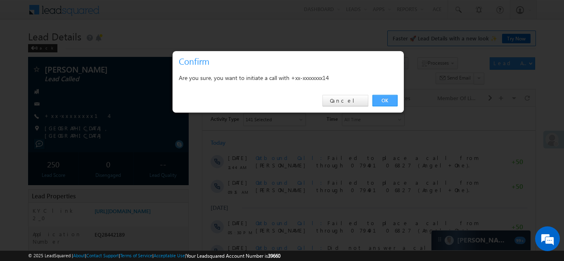
click at [379, 101] on link "OK" at bounding box center [385, 101] width 25 height 12
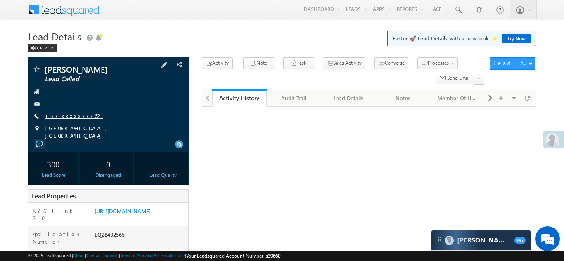
click at [68, 116] on link "+xx-xxxxxxxx62" at bounding box center [74, 115] width 58 height 7
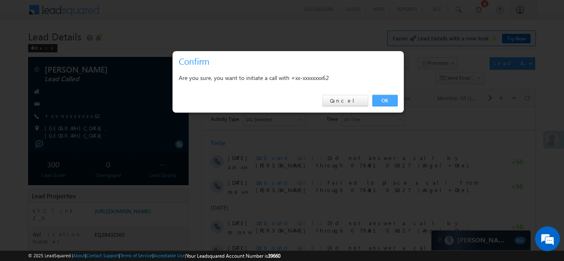
click at [385, 100] on link "OK" at bounding box center [385, 101] width 25 height 12
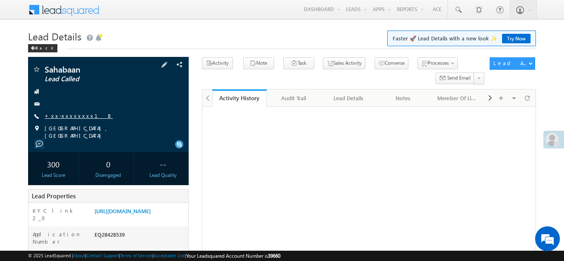
click at [64, 117] on link "+xx-xxxxxxxx18" at bounding box center [79, 115] width 68 height 7
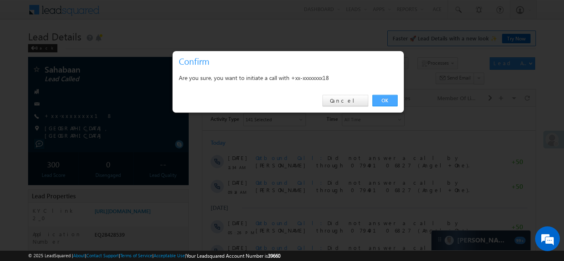
click at [381, 100] on link "OK" at bounding box center [385, 101] width 25 height 12
